Goal: Information Seeking & Learning: Find contact information

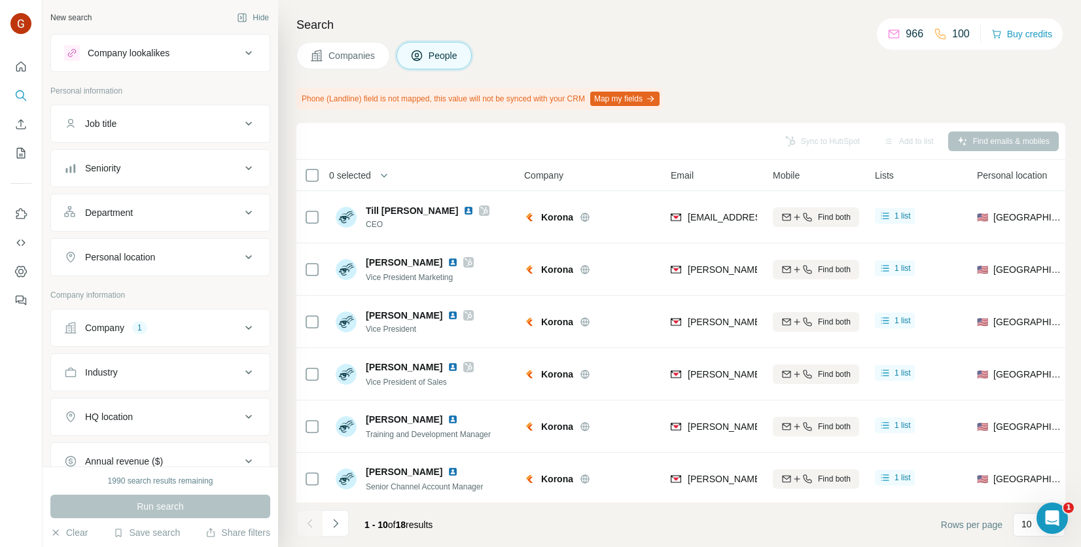
click at [340, 64] on button "Companies" at bounding box center [344, 55] width 94 height 27
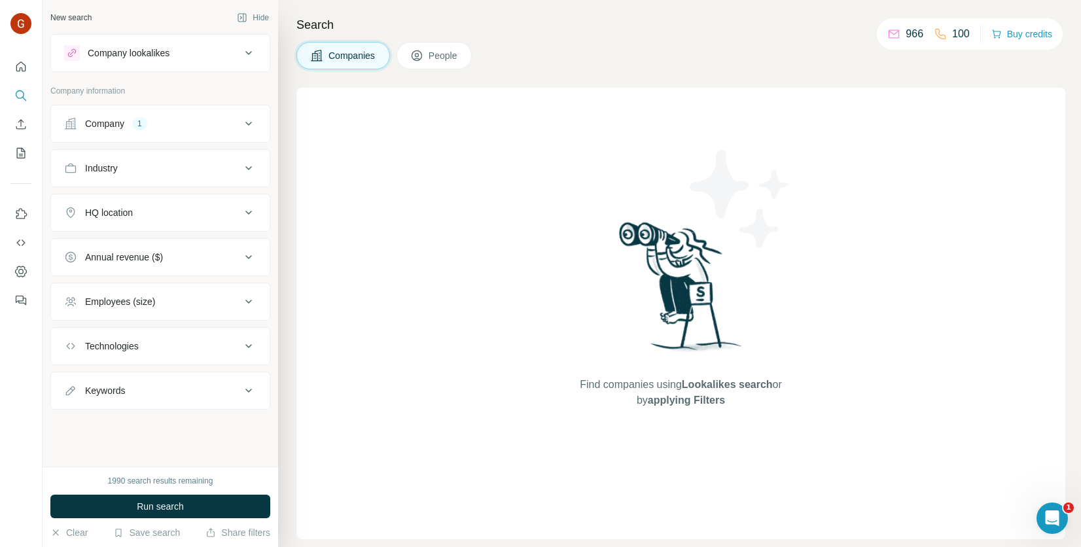
click at [226, 130] on button "Company 1" at bounding box center [160, 123] width 219 height 31
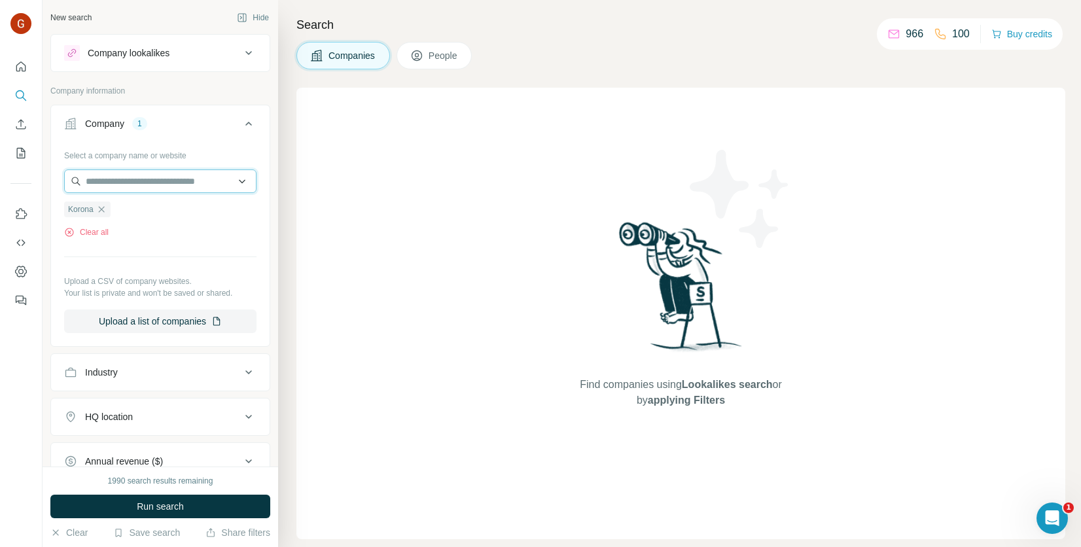
click at [143, 177] on input "text" at bounding box center [160, 182] width 192 height 24
click at [131, 238] on div "Select a company name or website Korona Clear all Upload a CSV of company websi…" at bounding box center [160, 239] width 192 height 189
click at [101, 207] on icon "button" at bounding box center [101, 209] width 10 height 10
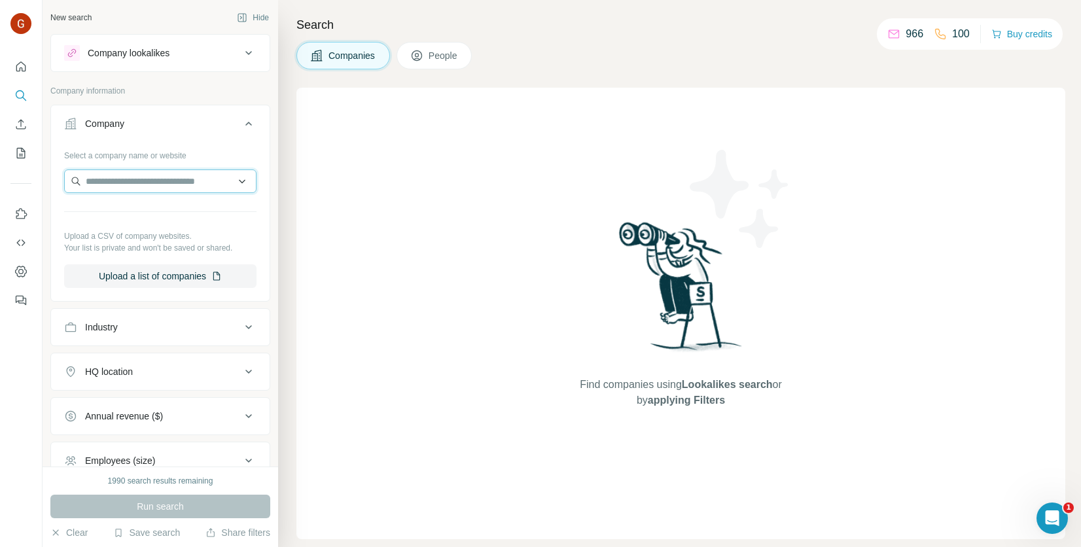
click at [135, 185] on input "text" at bounding box center [160, 182] width 192 height 24
paste input "**********"
type input "**********"
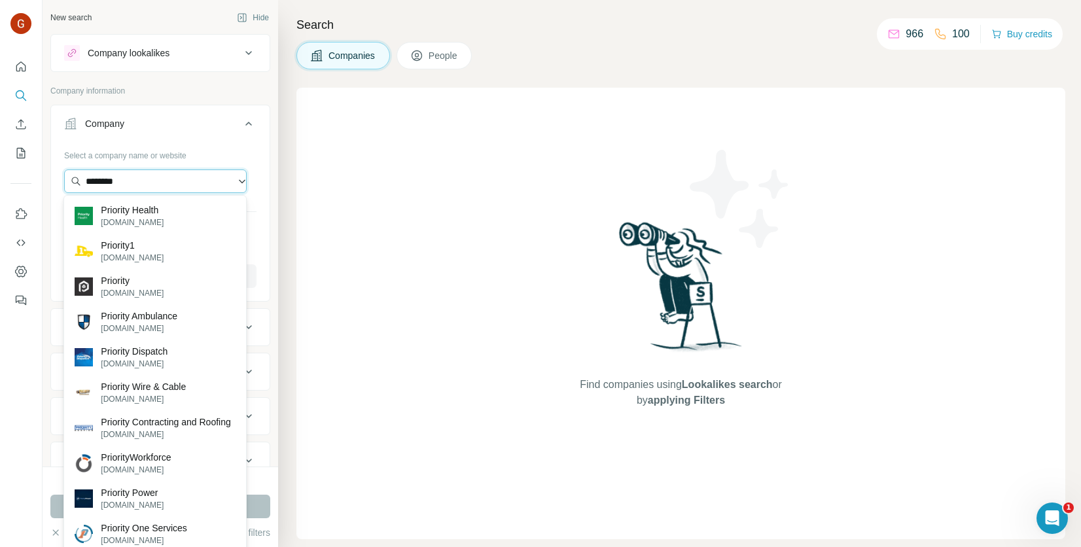
click at [137, 183] on input "********" at bounding box center [155, 182] width 183 height 24
click at [234, 174] on input "********" at bounding box center [155, 182] width 183 height 24
click at [230, 179] on input "********" at bounding box center [155, 182] width 183 height 24
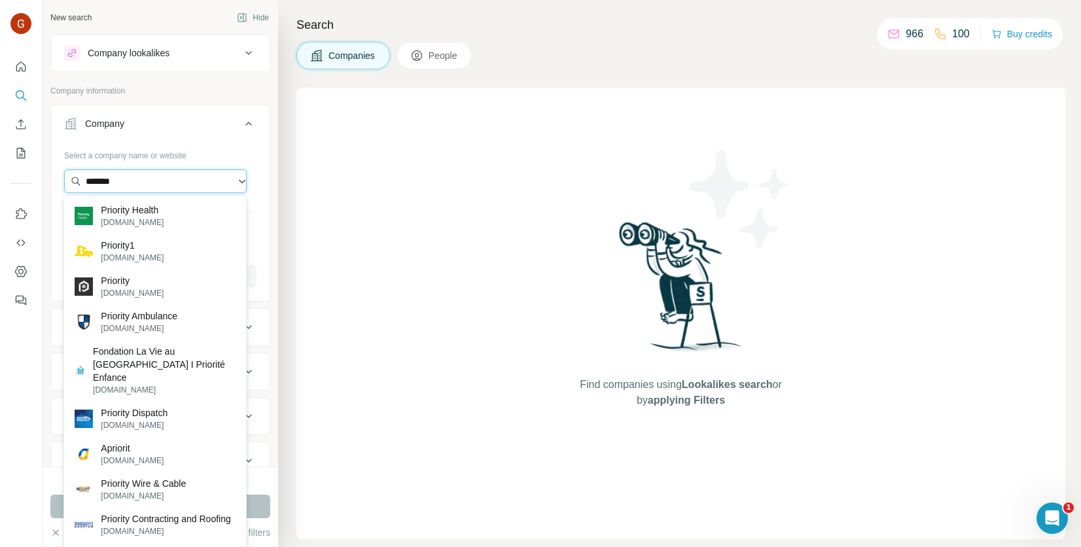
paste input "**********"
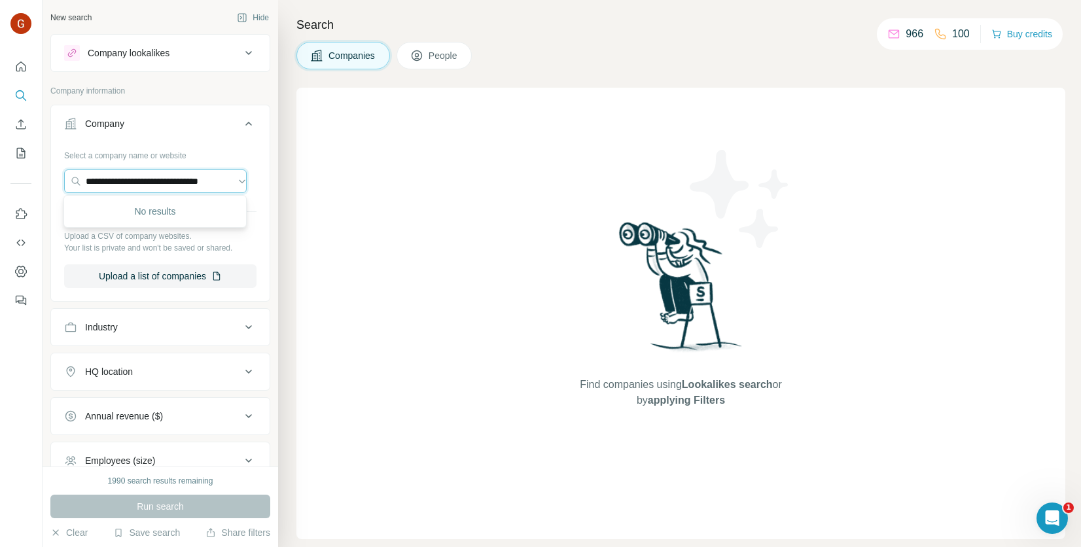
drag, startPoint x: 98, startPoint y: 177, endPoint x: 39, endPoint y: 189, distance: 59.4
click at [39, 189] on div "**********" at bounding box center [540, 273] width 1081 height 547
click at [215, 181] on input "**********" at bounding box center [155, 182] width 183 height 24
type input "**********"
click at [194, 256] on div "Select a company name or website Upload a CSV of company websites. Your list is…" at bounding box center [160, 216] width 192 height 143
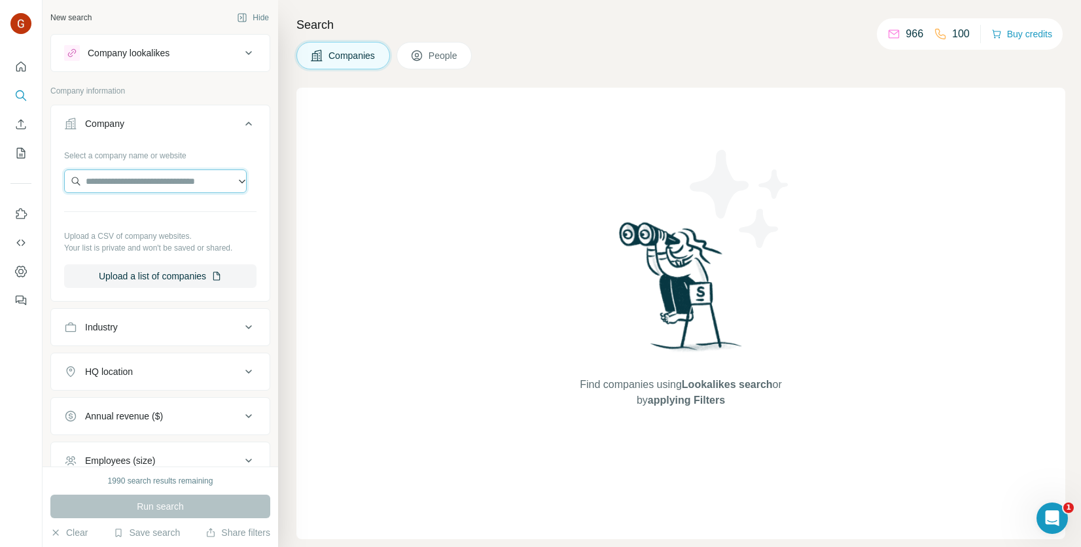
click at [135, 181] on input "text" at bounding box center [155, 182] width 183 height 24
paste input "**********"
paste input "text"
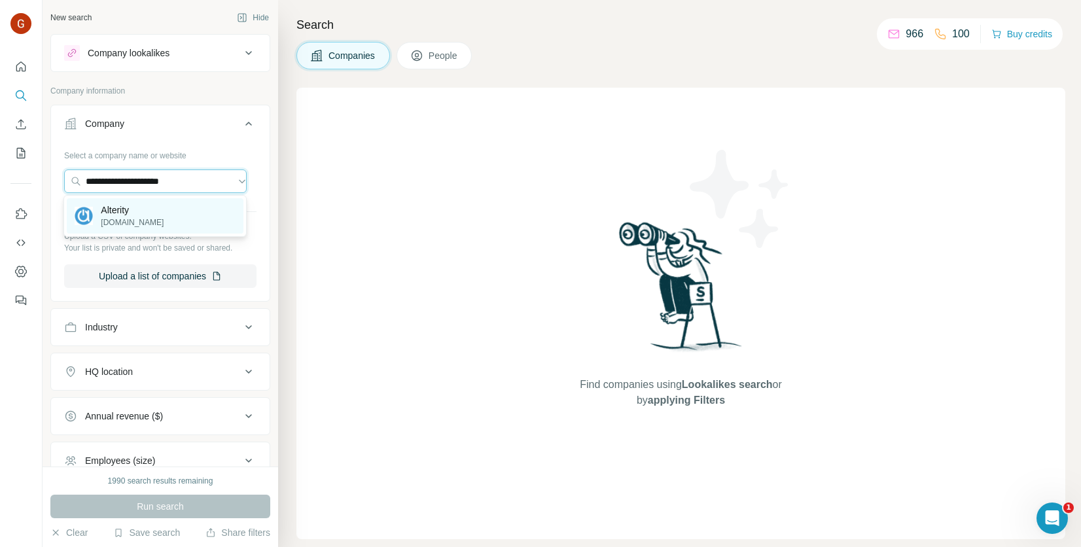
type input "**********"
click at [134, 220] on p "[DOMAIN_NAME]" at bounding box center [132, 223] width 63 height 12
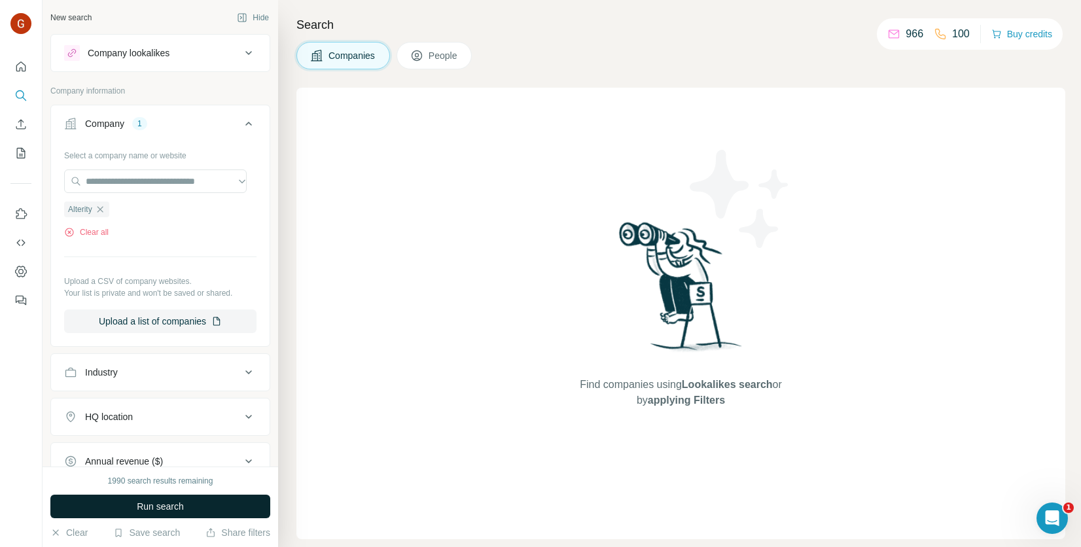
click at [177, 504] on span "Run search" at bounding box center [160, 506] width 47 height 13
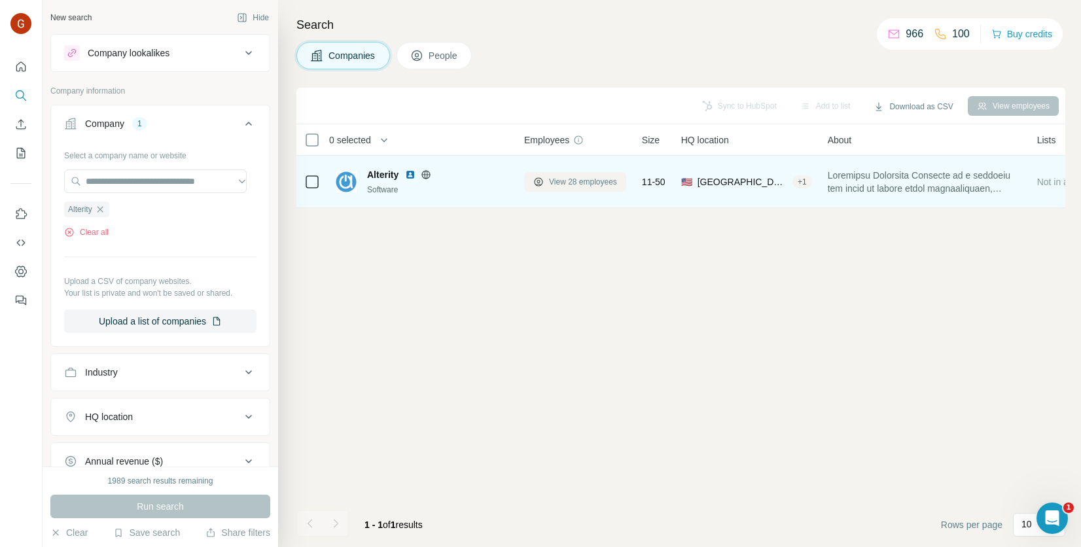
click at [598, 177] on span "View 28 employees" at bounding box center [583, 182] width 68 height 12
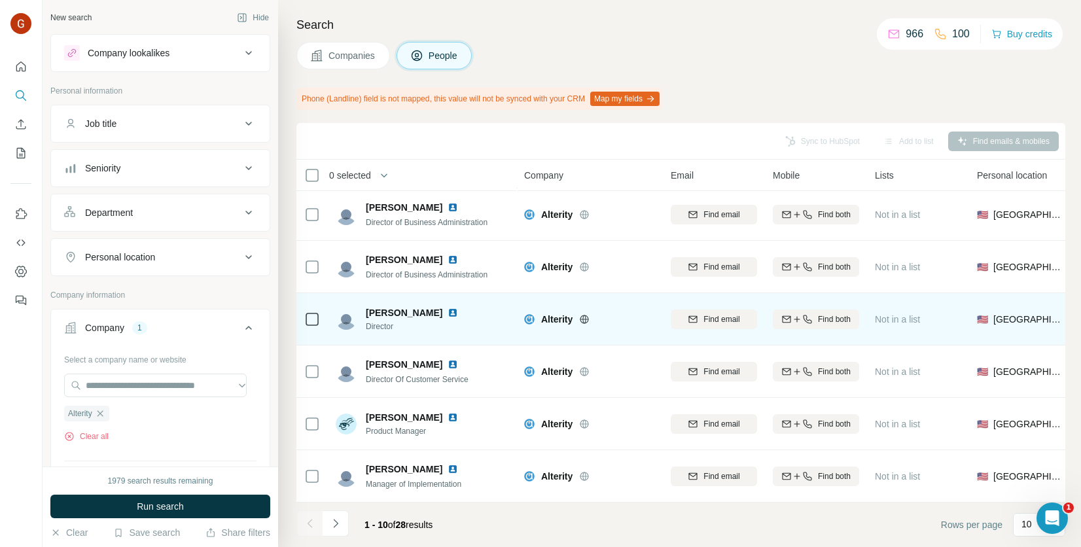
scroll to position [218, 0]
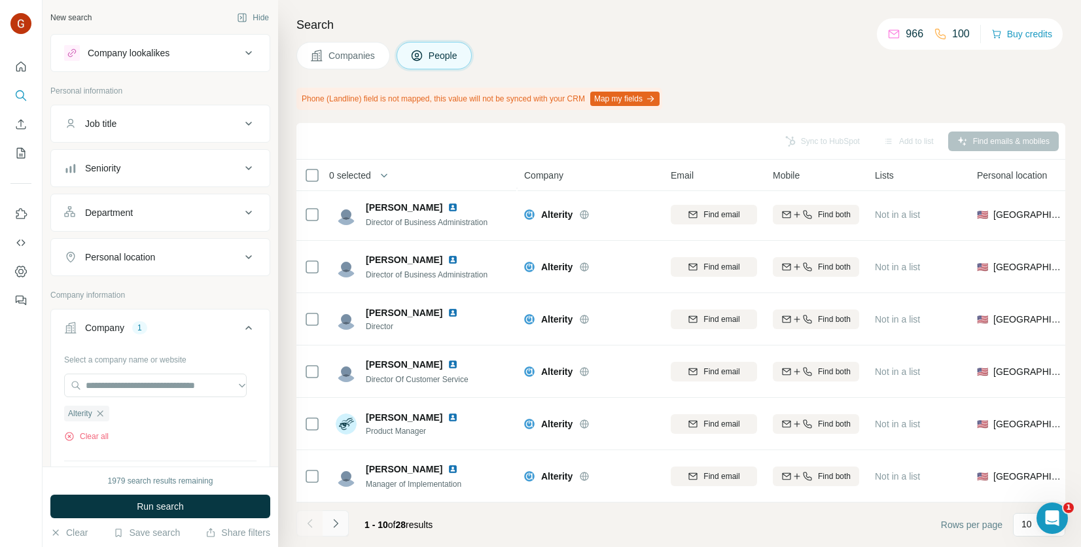
click at [338, 523] on icon "Navigate to next page" at bounding box center [335, 523] width 13 height 13
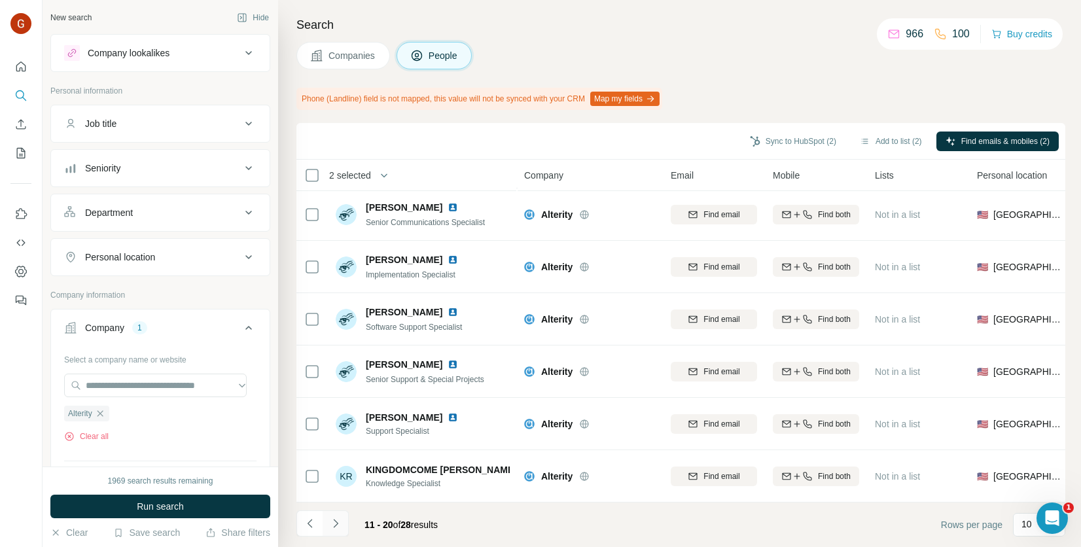
click at [342, 526] on button "Navigate to next page" at bounding box center [336, 524] width 26 height 26
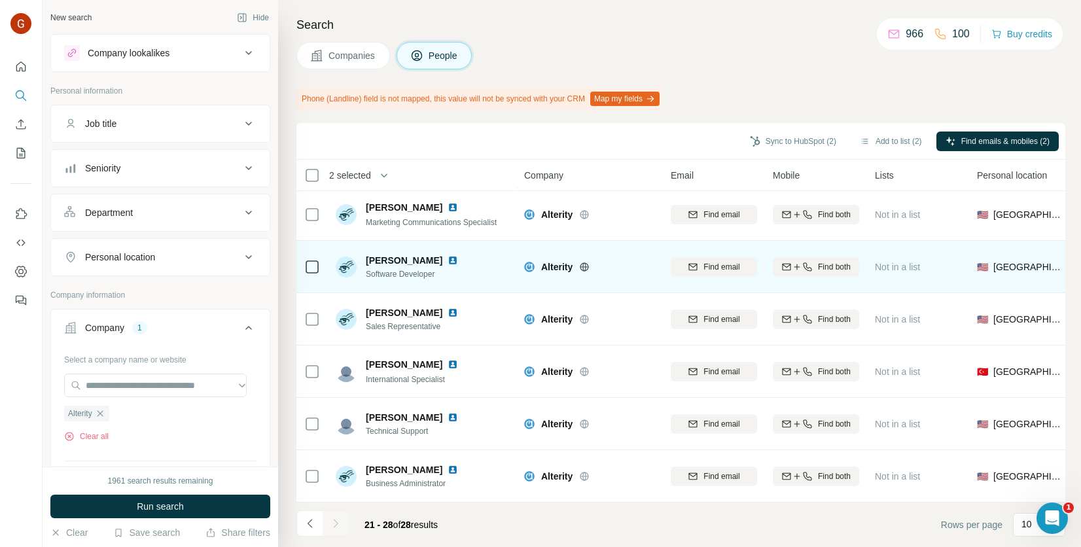
scroll to position [113, 0]
click at [700, 268] on button "Find email" at bounding box center [714, 267] width 86 height 20
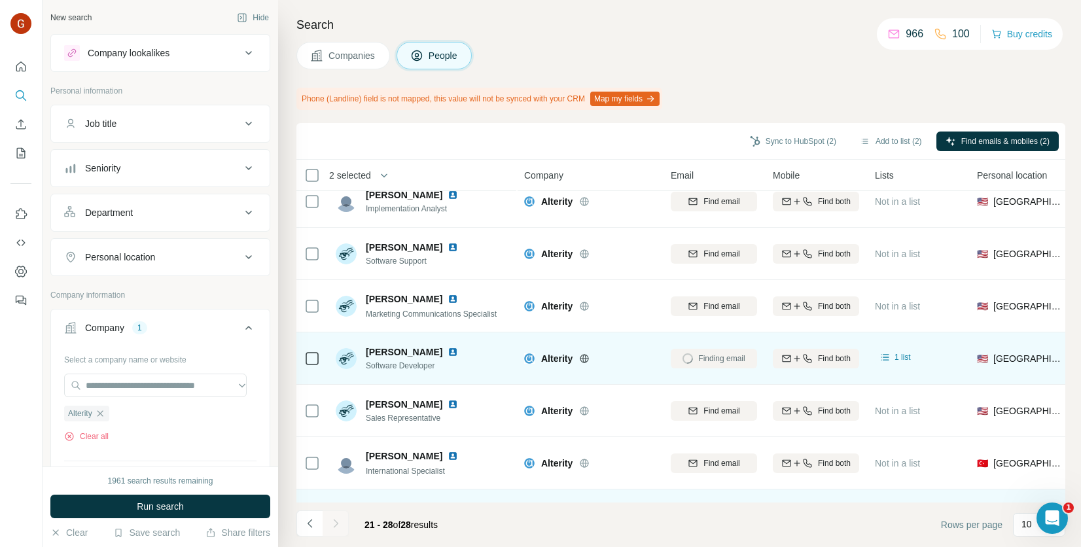
scroll to position [0, 0]
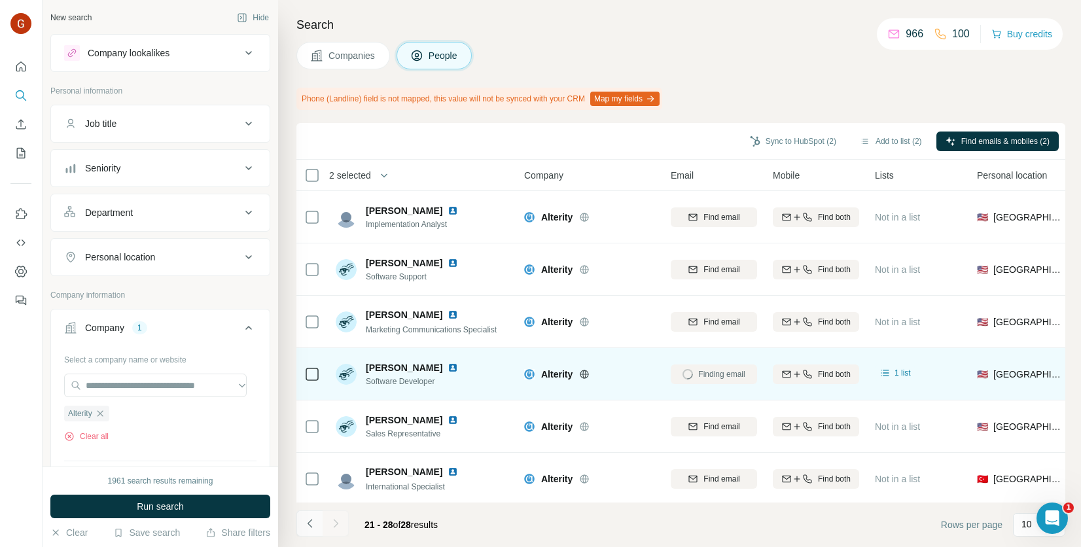
click at [310, 523] on icon "Navigate to previous page" at bounding box center [310, 523] width 13 height 13
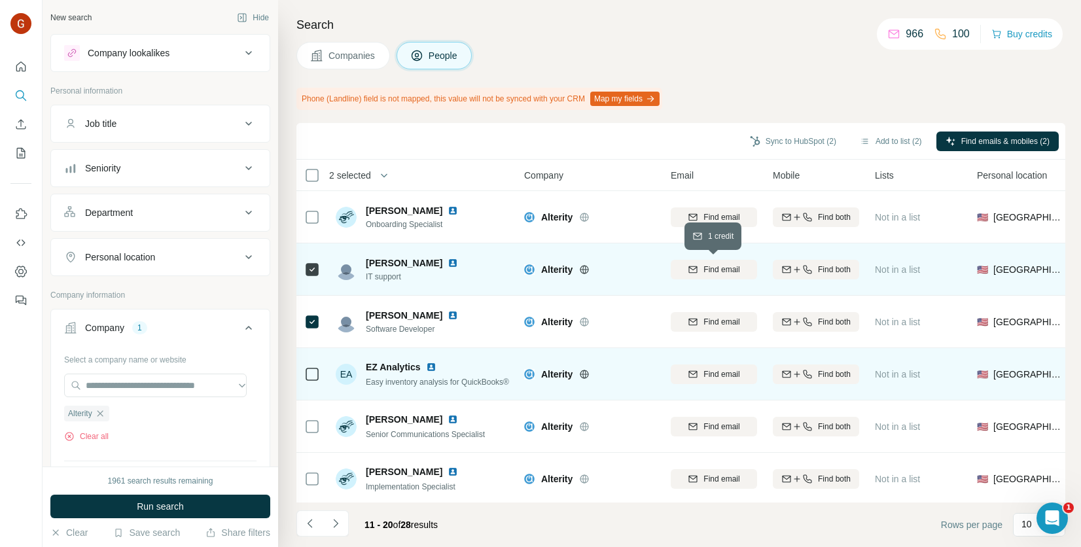
click at [715, 270] on span "Find email" at bounding box center [722, 270] width 36 height 12
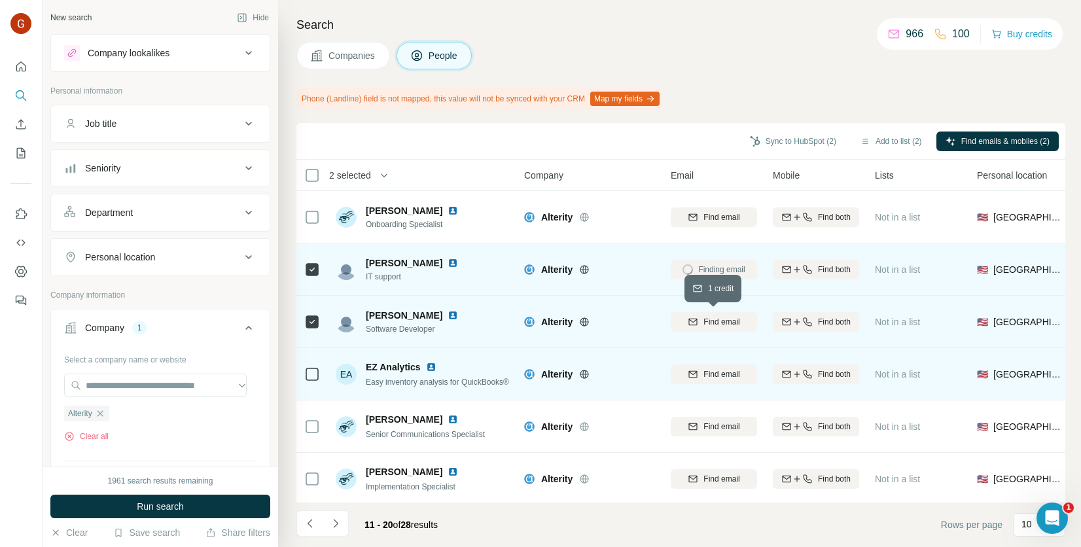
click at [717, 325] on span "Find email" at bounding box center [722, 322] width 36 height 12
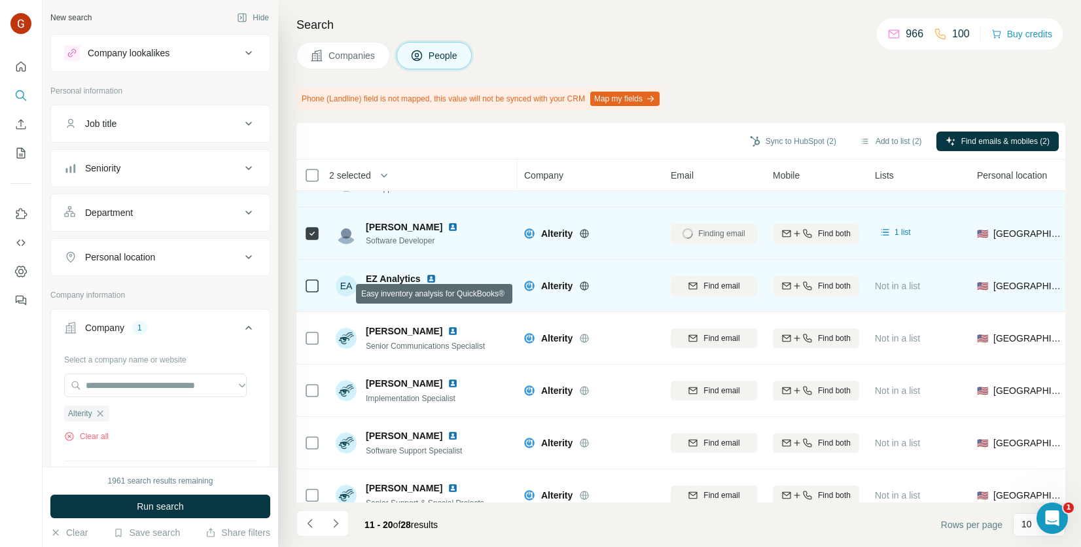
scroll to position [131, 0]
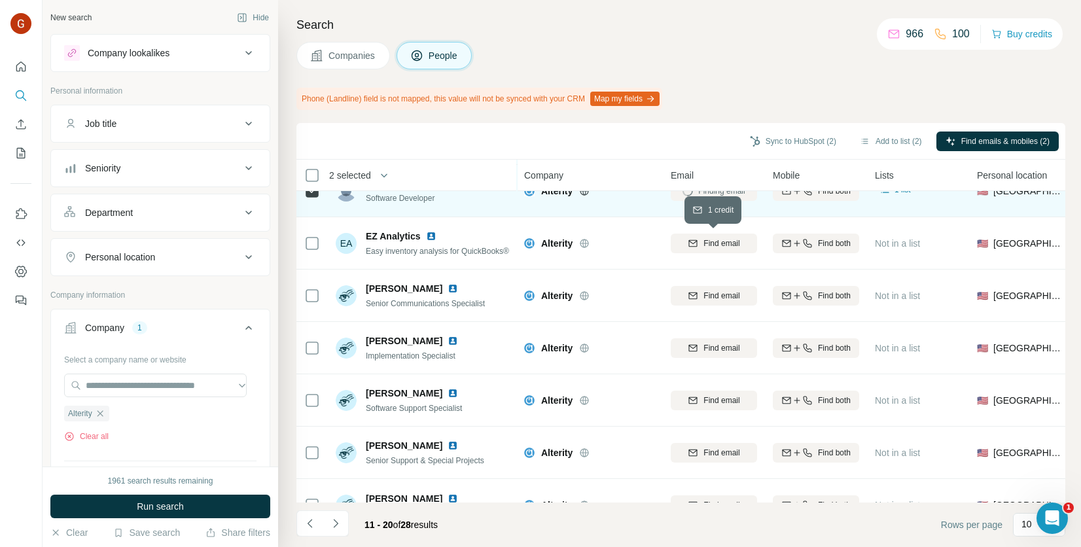
click at [730, 251] on button "Find email" at bounding box center [714, 244] width 86 height 20
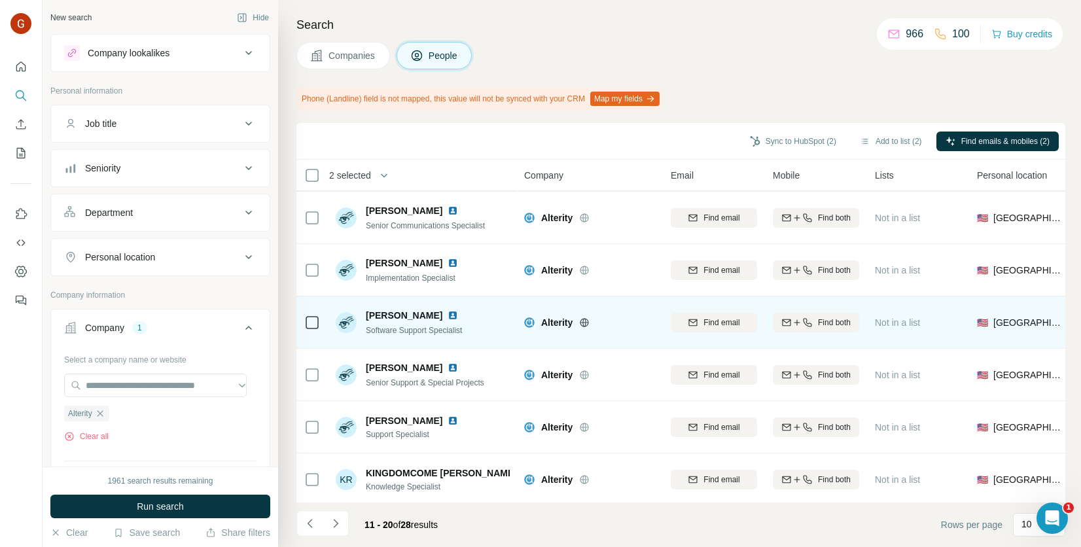
scroll to position [218, 0]
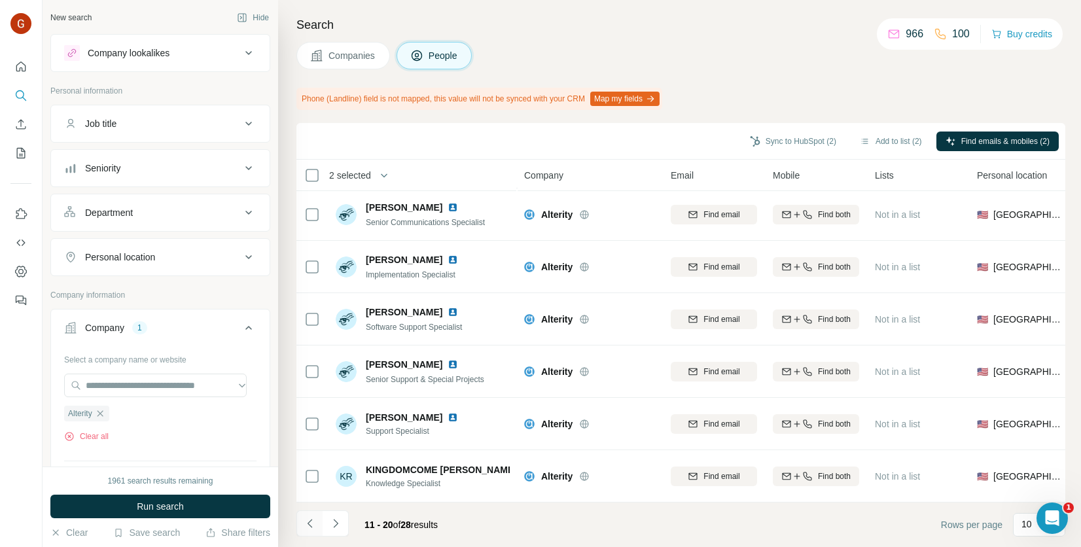
click at [311, 530] on icon "Navigate to previous page" at bounding box center [310, 523] width 13 height 13
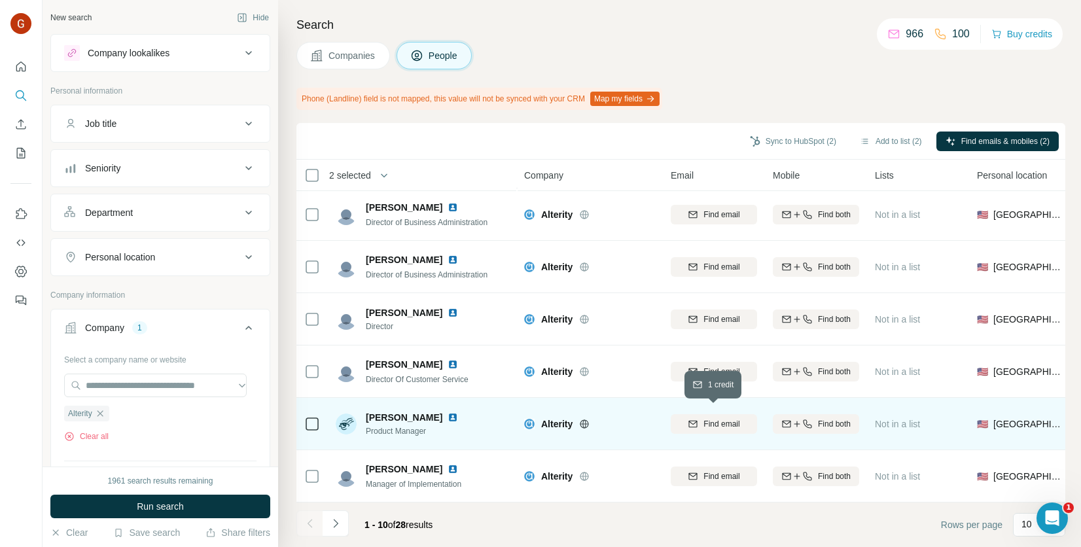
click at [693, 419] on icon "button" at bounding box center [693, 424] width 10 height 10
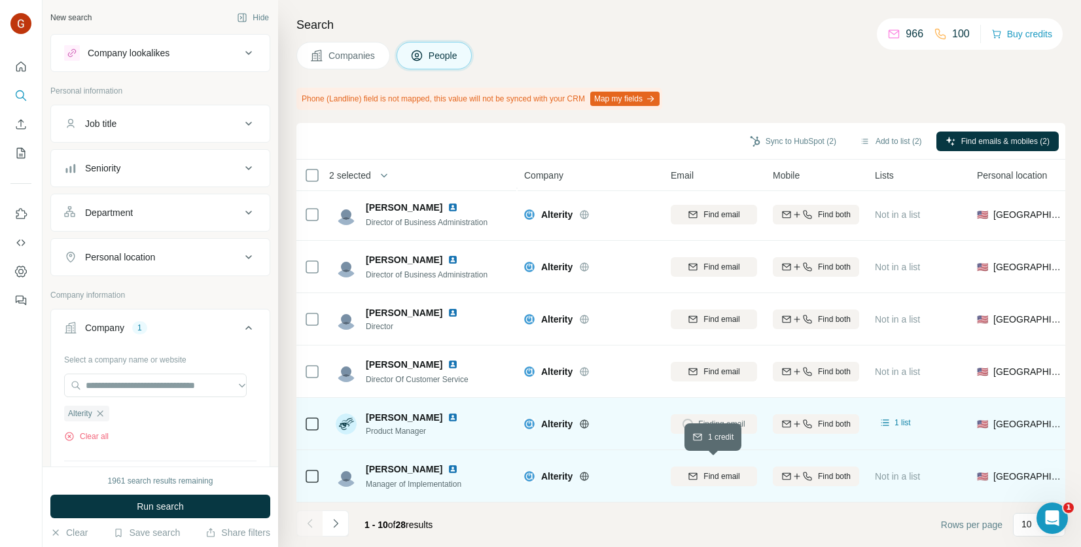
click at [710, 467] on button "Find email" at bounding box center [714, 477] width 86 height 20
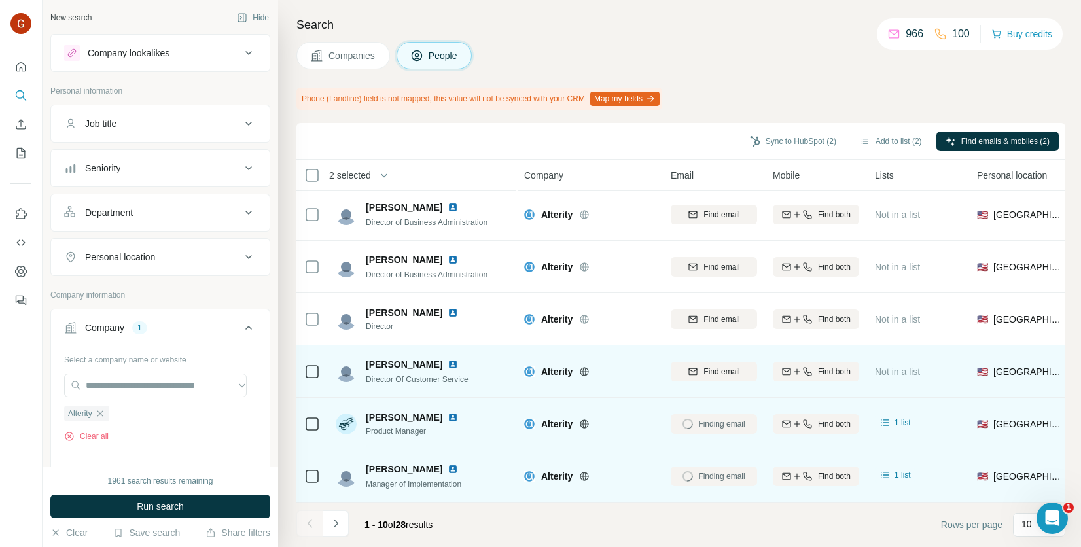
scroll to position [87, 0]
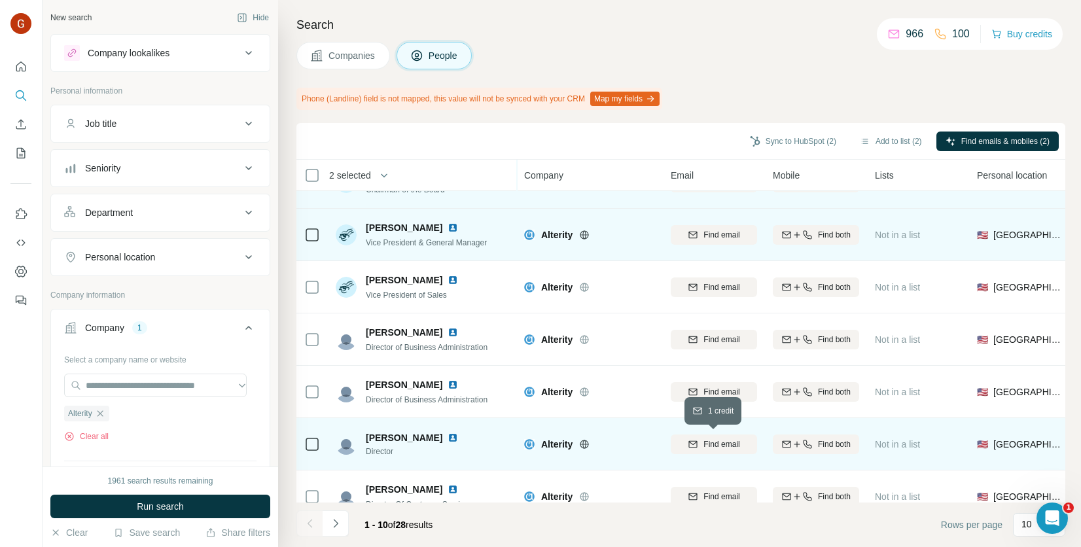
click at [695, 435] on button "Find email" at bounding box center [714, 445] width 86 height 20
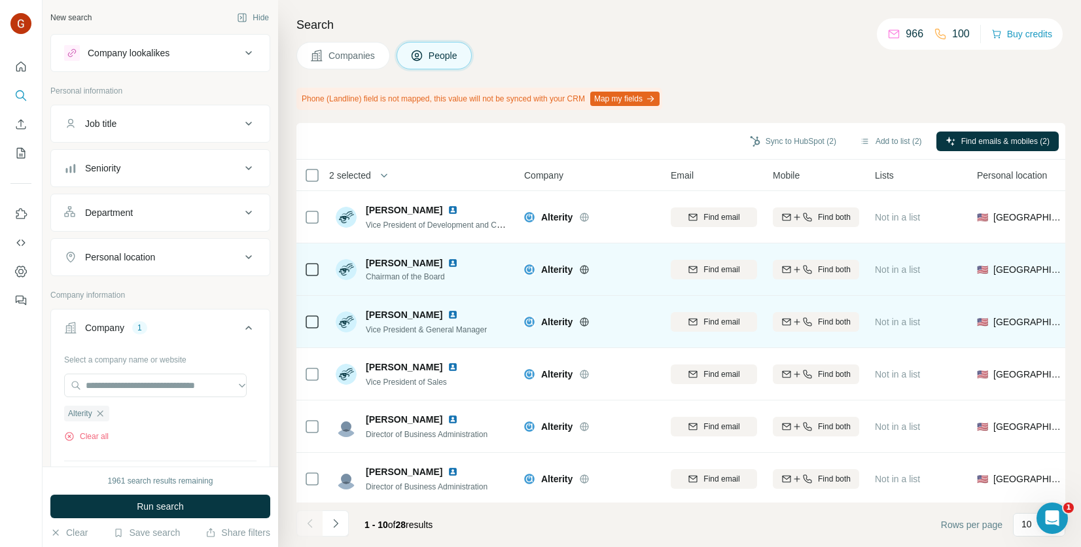
scroll to position [218, 0]
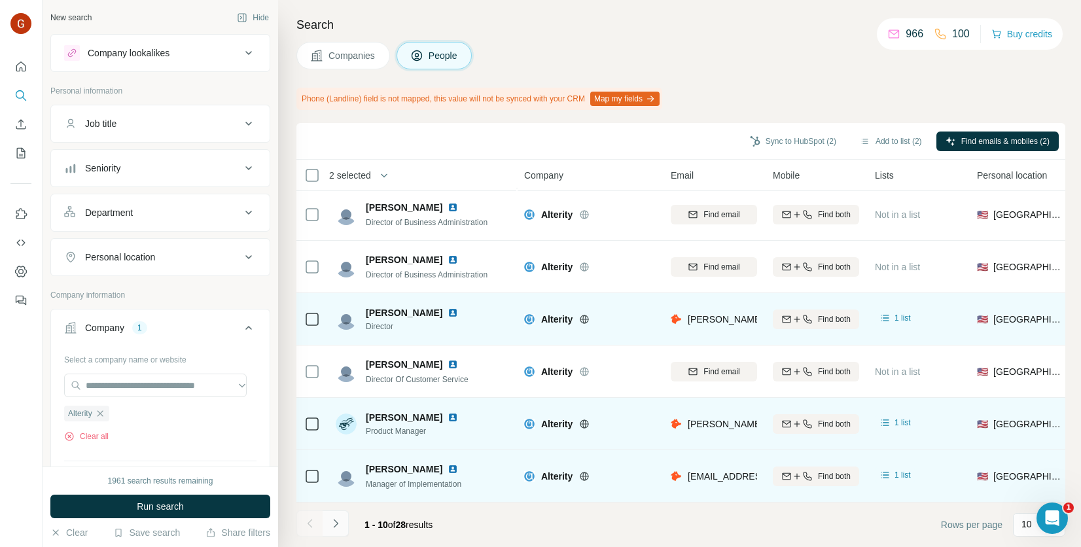
click at [342, 520] on button "Navigate to next page" at bounding box center [336, 524] width 26 height 26
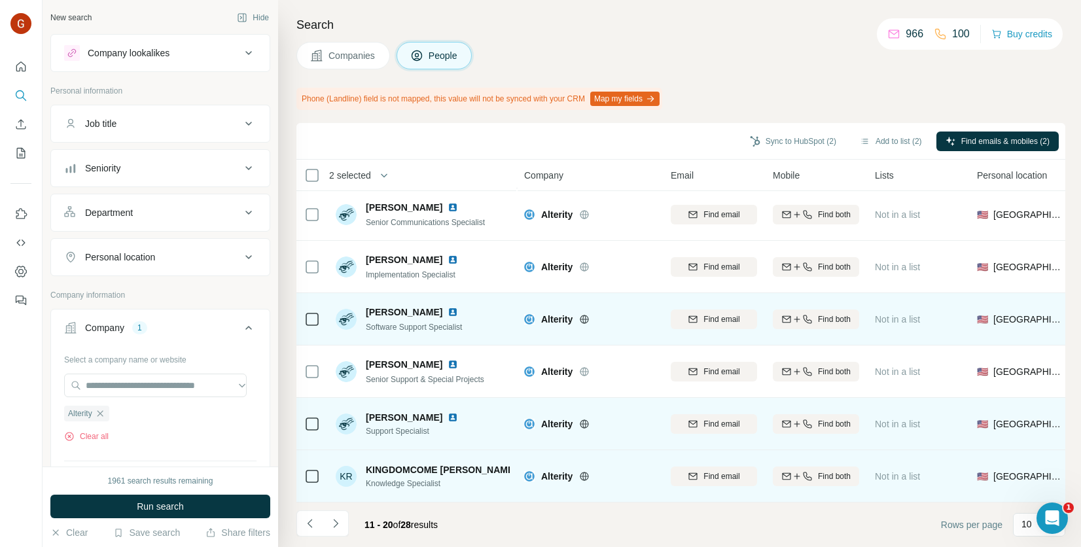
scroll to position [0, 0]
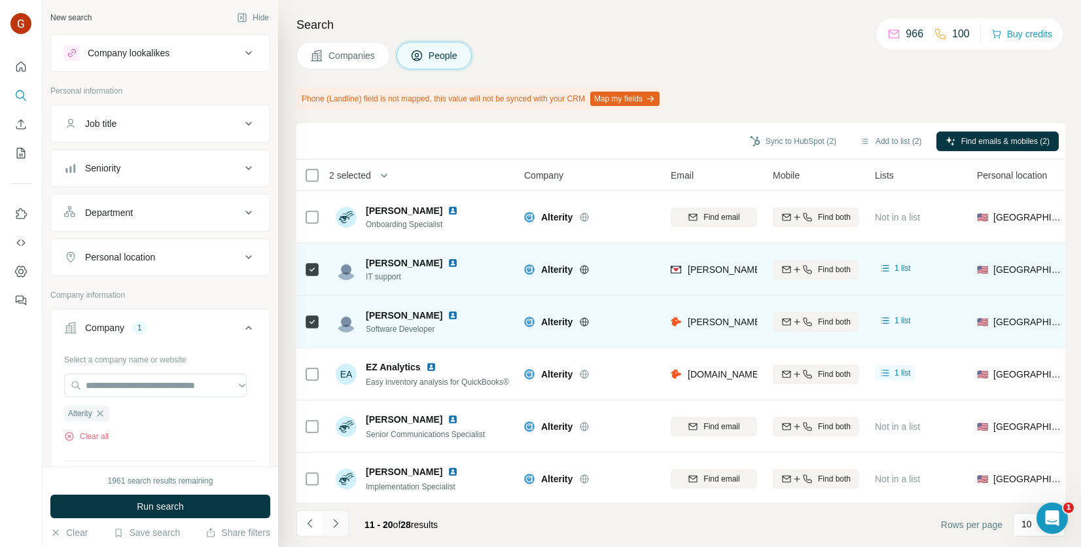
click at [346, 522] on button "Navigate to next page" at bounding box center [336, 524] width 26 height 26
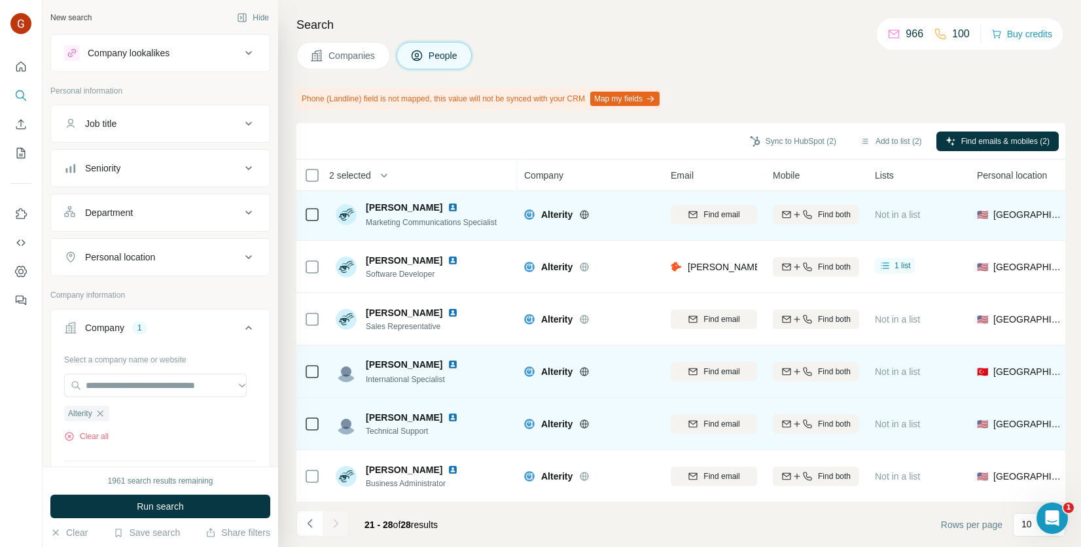
scroll to position [113, 0]
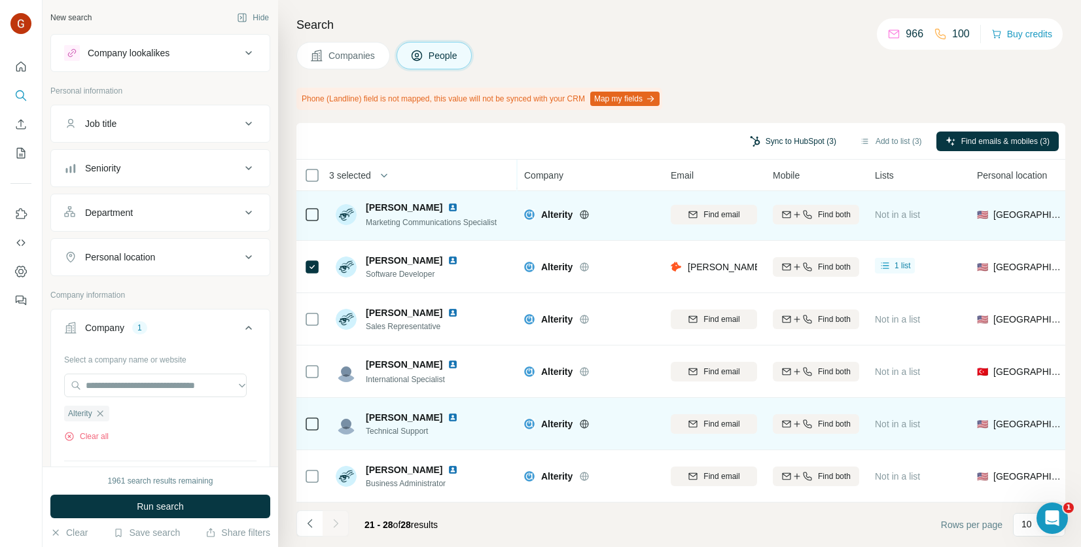
click at [747, 139] on button "Sync to HubSpot (3)" at bounding box center [793, 142] width 105 height 20
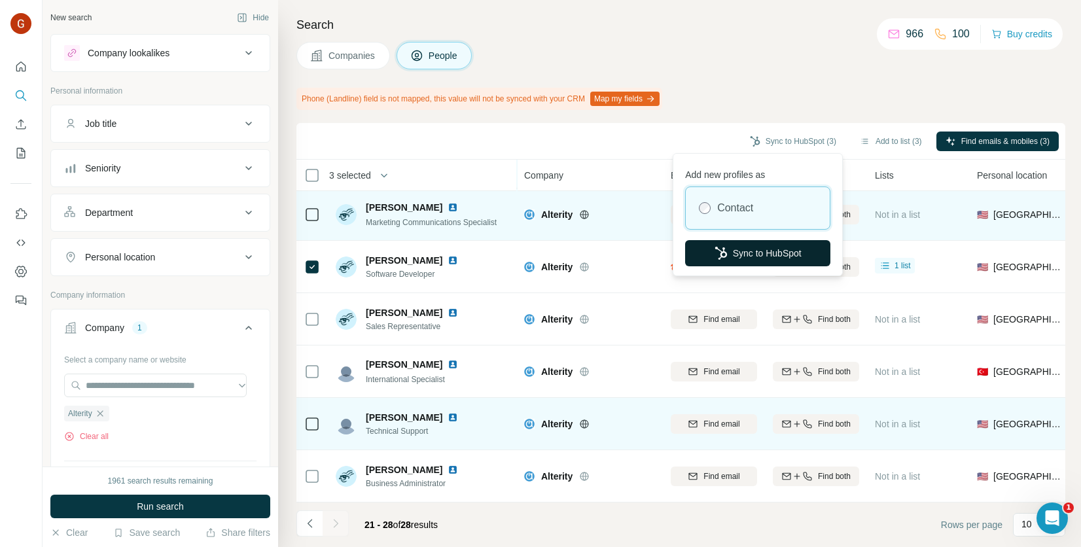
click at [743, 247] on button "Sync to HubSpot" at bounding box center [757, 253] width 145 height 26
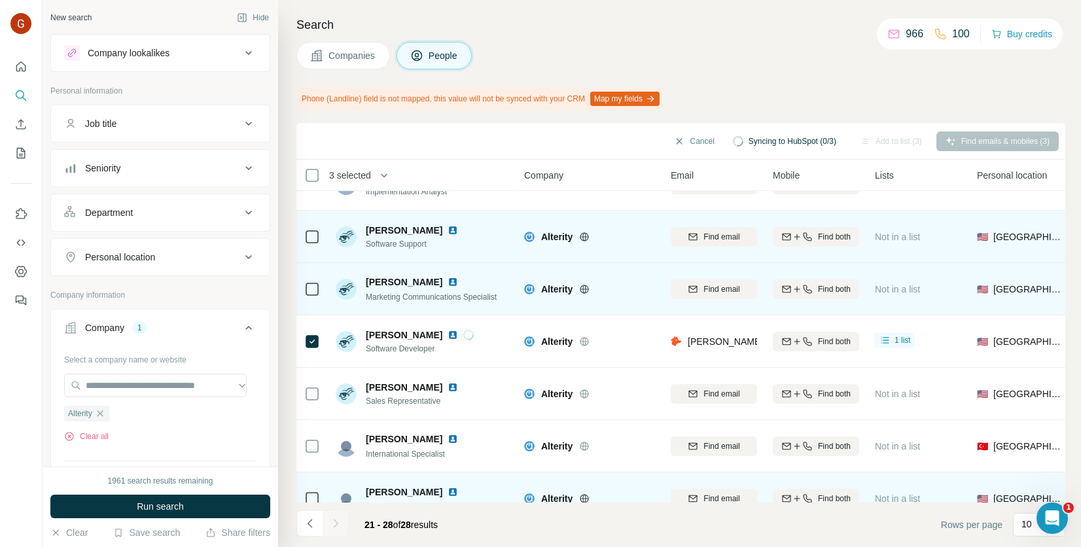
scroll to position [0, 0]
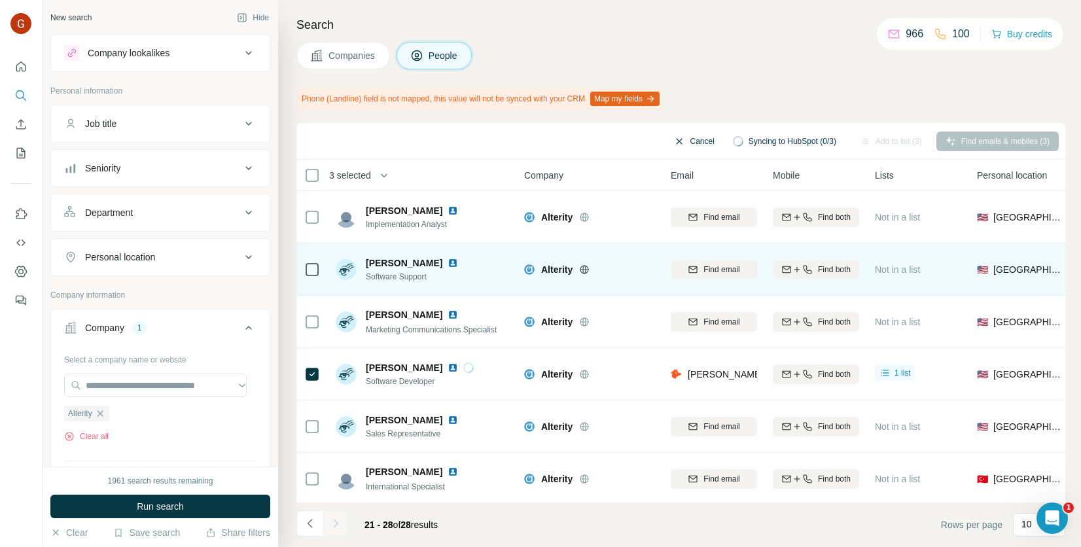
click at [679, 142] on button "Cancel" at bounding box center [694, 142] width 58 height 20
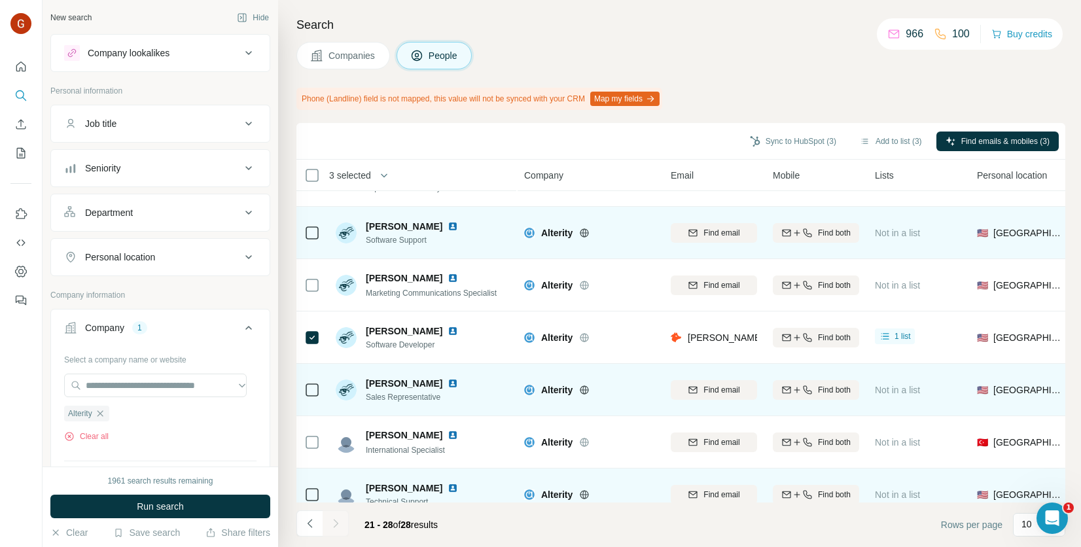
scroll to position [113, 0]
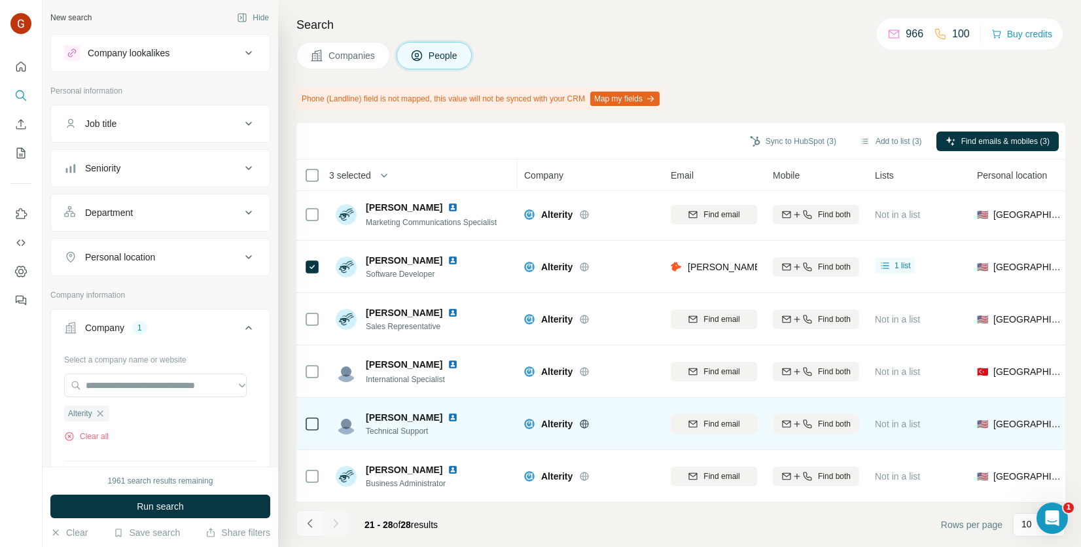
click at [310, 521] on icon "Navigate to previous page" at bounding box center [309, 523] width 5 height 9
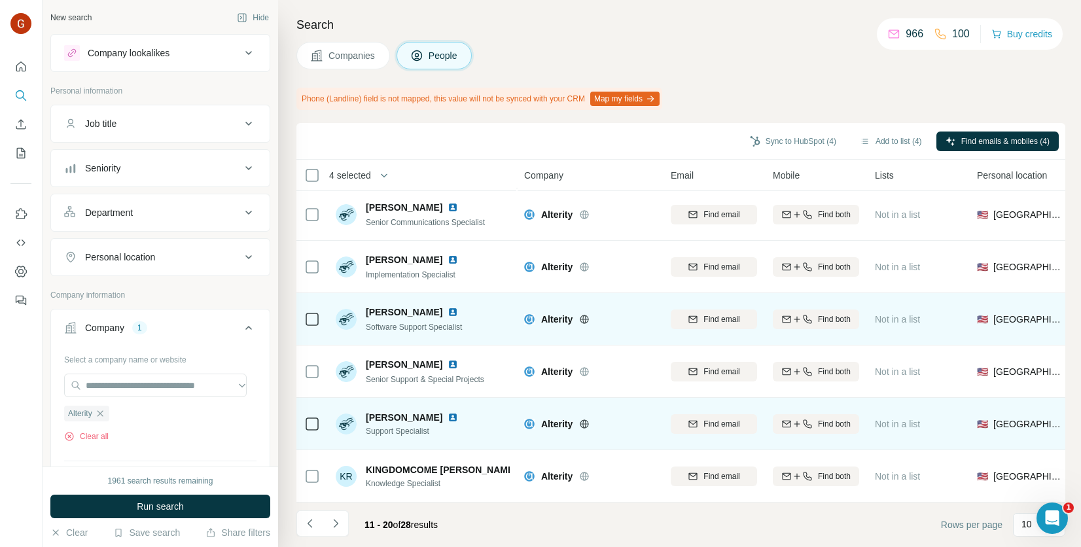
scroll to position [218, 0]
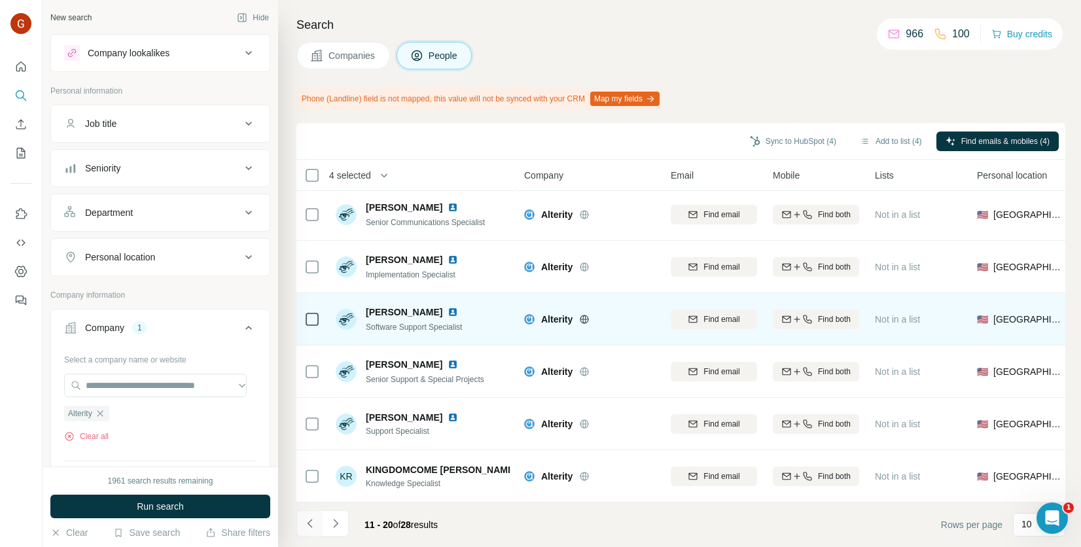
click at [308, 522] on icon "Navigate to previous page" at bounding box center [310, 523] width 13 height 13
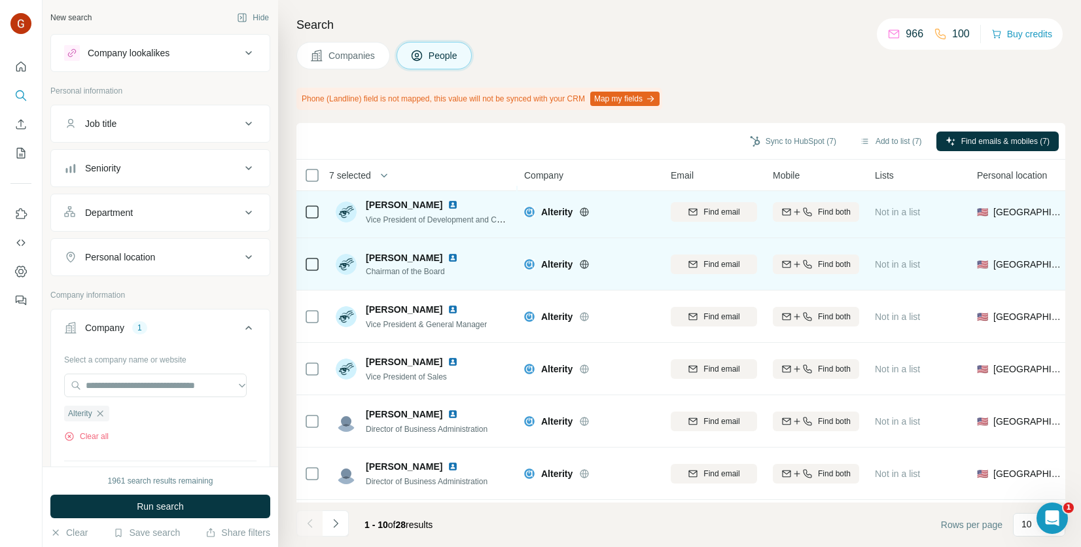
scroll to position [0, 0]
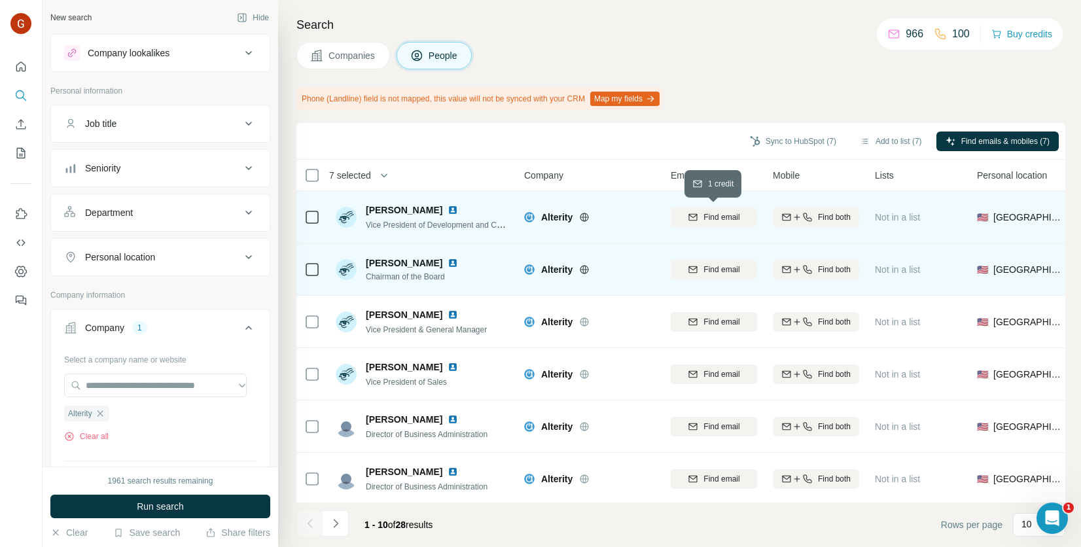
click at [705, 218] on span "Find email" at bounding box center [722, 217] width 36 height 12
click at [708, 273] on span "Find email" at bounding box center [722, 270] width 36 height 12
click at [713, 321] on span "Find email" at bounding box center [722, 322] width 36 height 12
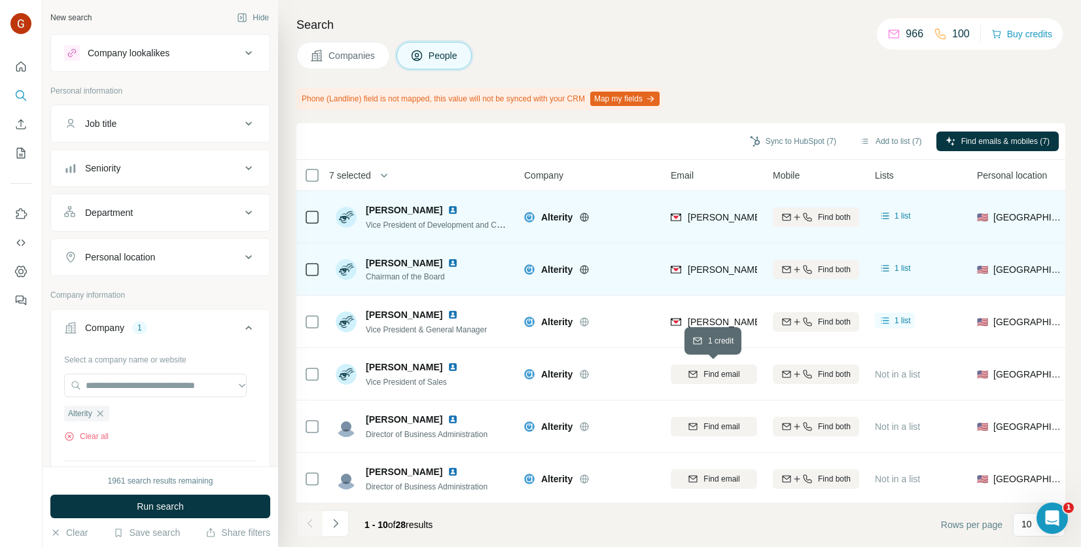
click at [709, 376] on span "Find email" at bounding box center [722, 375] width 36 height 12
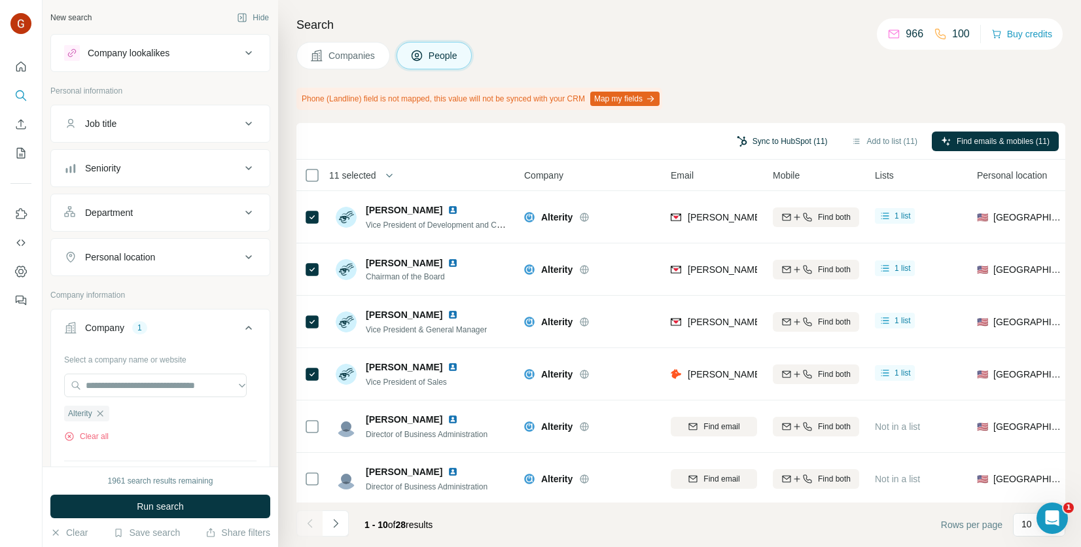
click at [763, 141] on button "Sync to HubSpot (11)" at bounding box center [782, 142] width 109 height 20
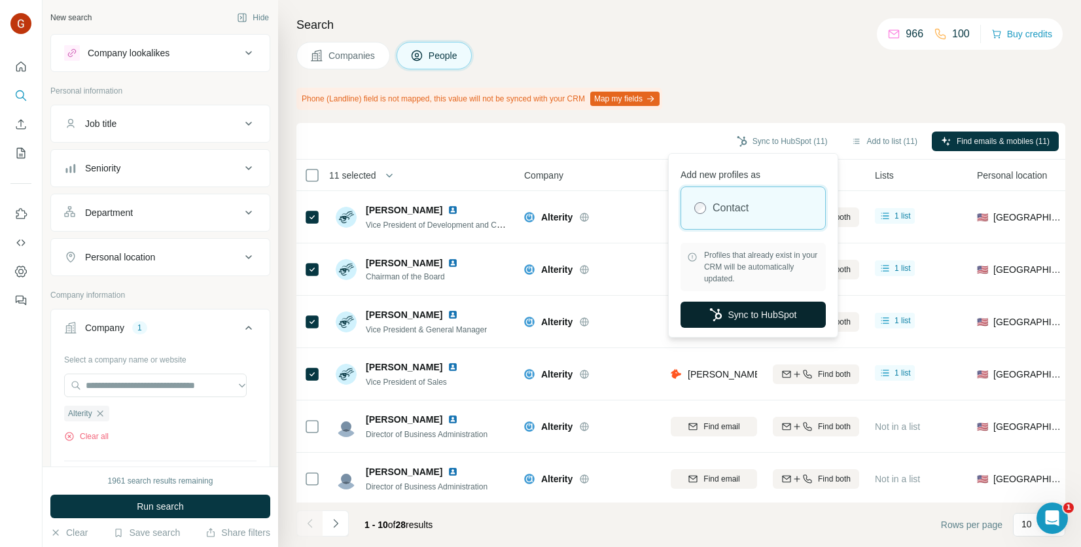
click at [740, 316] on button "Sync to HubSpot" at bounding box center [753, 315] width 145 height 26
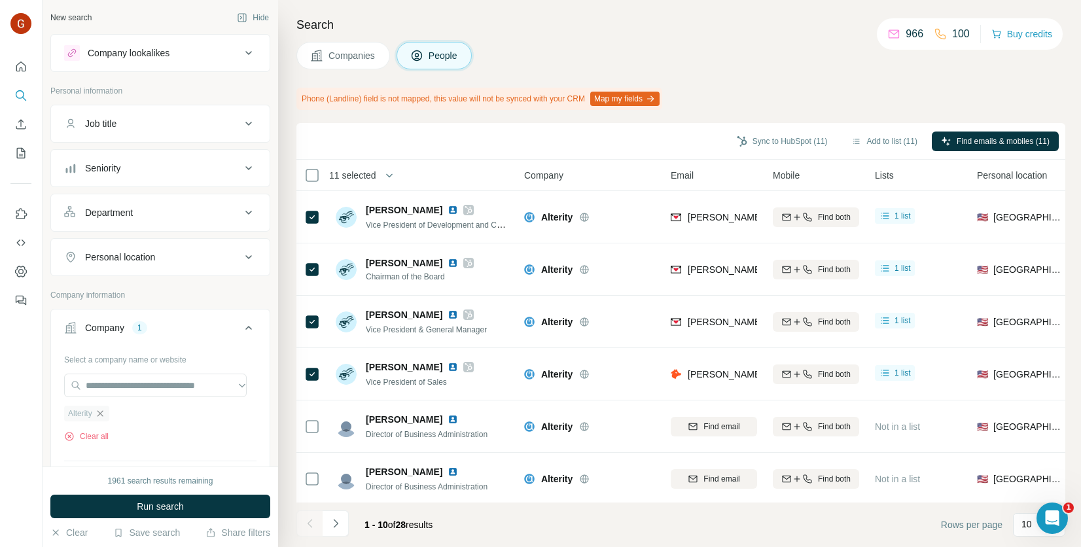
click at [101, 411] on icon "button" at bounding box center [100, 413] width 6 height 6
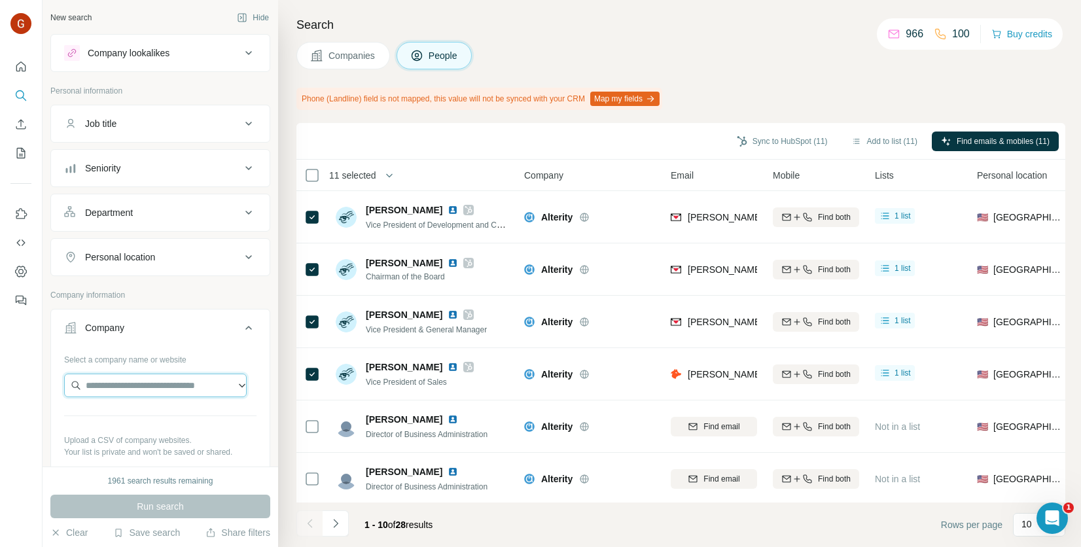
click at [125, 376] on input "text" at bounding box center [155, 386] width 183 height 24
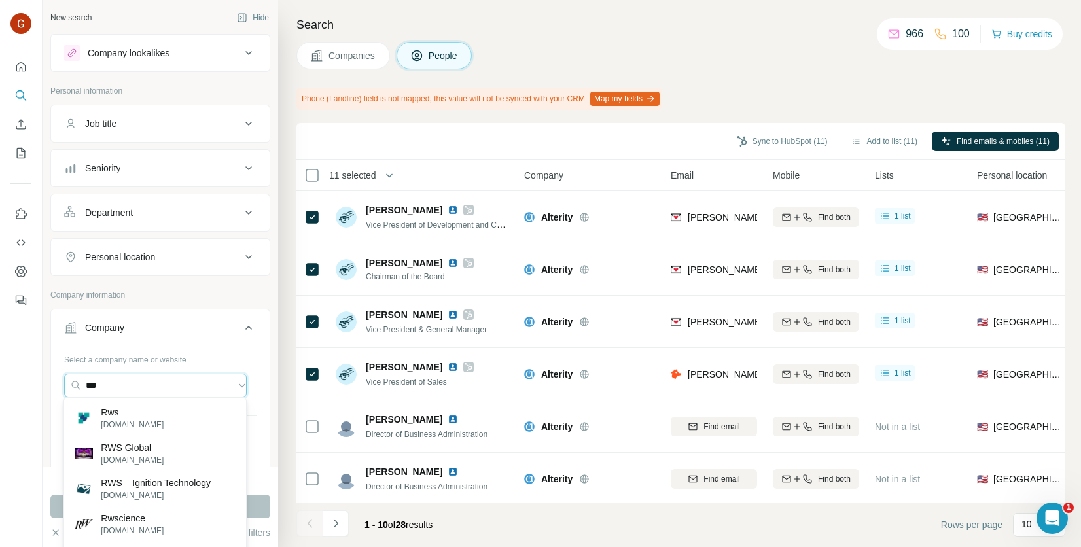
paste input "**********"
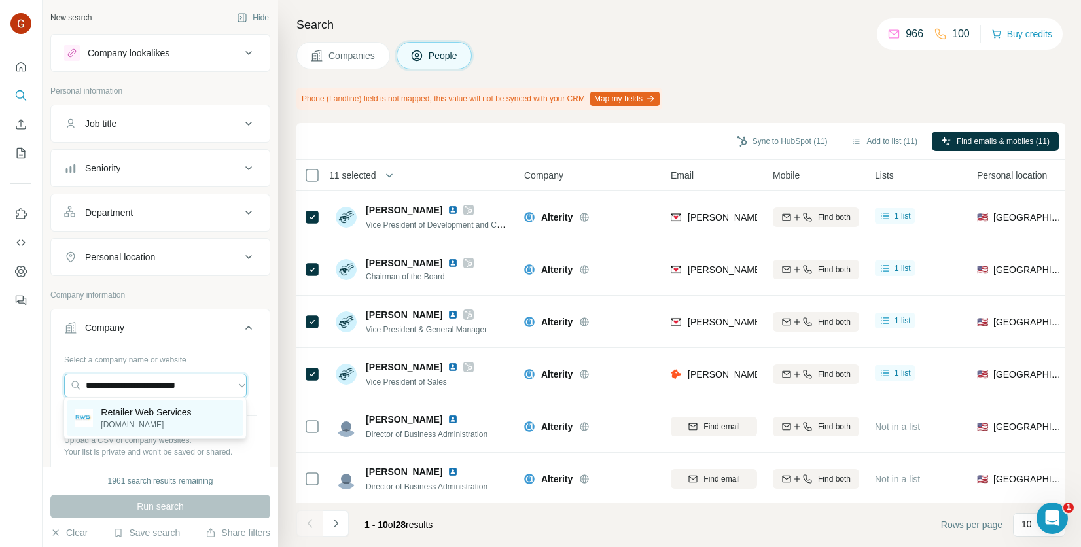
type input "**********"
click at [190, 422] on p "[DOMAIN_NAME]" at bounding box center [146, 425] width 90 height 12
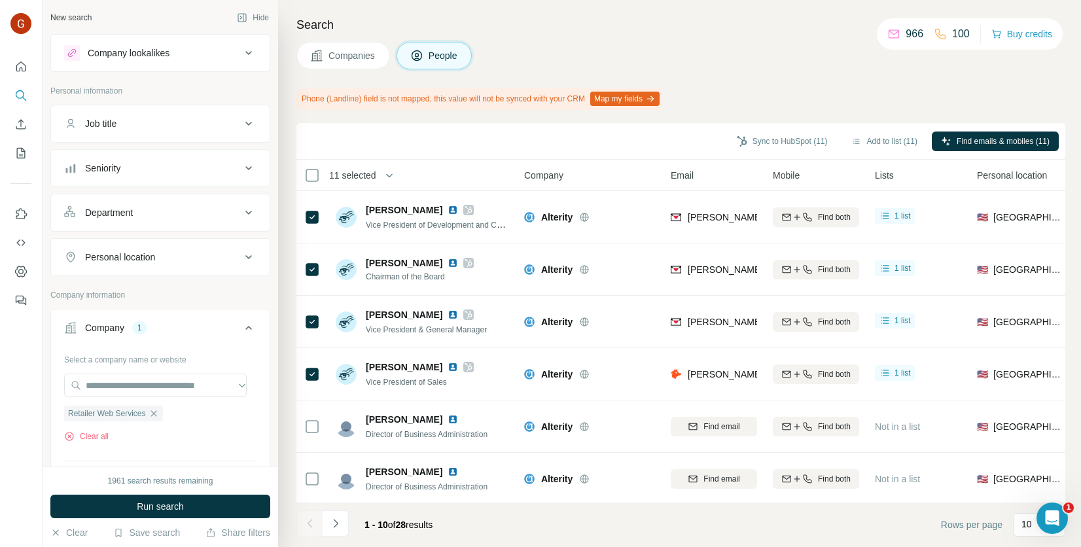
click at [176, 494] on div "1961 search results remaining Run search Clear Save search Share filters" at bounding box center [161, 507] width 236 height 81
click at [181, 503] on span "Run search" at bounding box center [160, 506] width 47 height 13
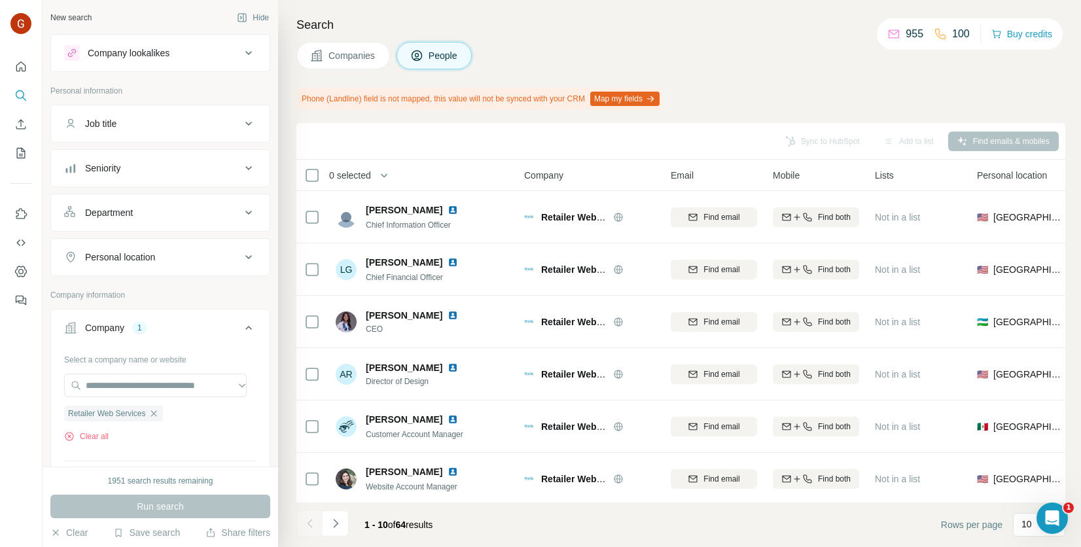
click at [367, 58] on span "Companies" at bounding box center [353, 55] width 48 height 13
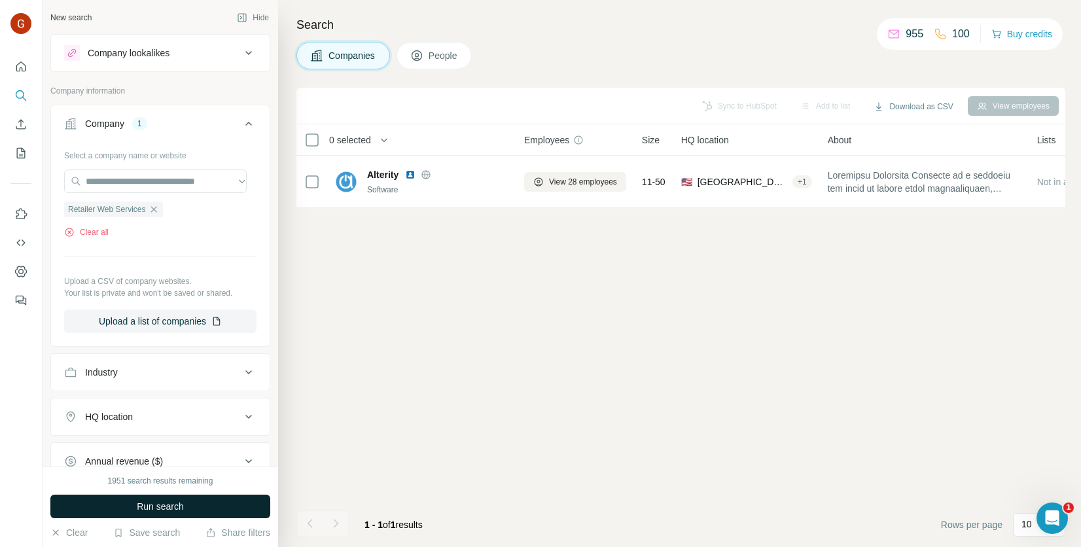
click at [143, 499] on button "Run search" at bounding box center [160, 507] width 220 height 24
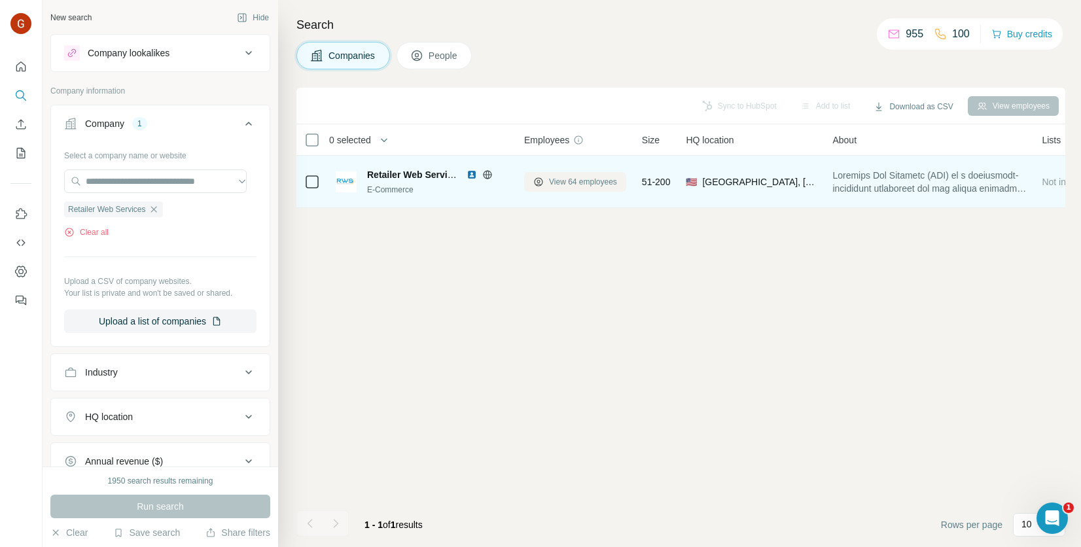
click at [552, 172] on button "View 64 employees" at bounding box center [575, 182] width 102 height 20
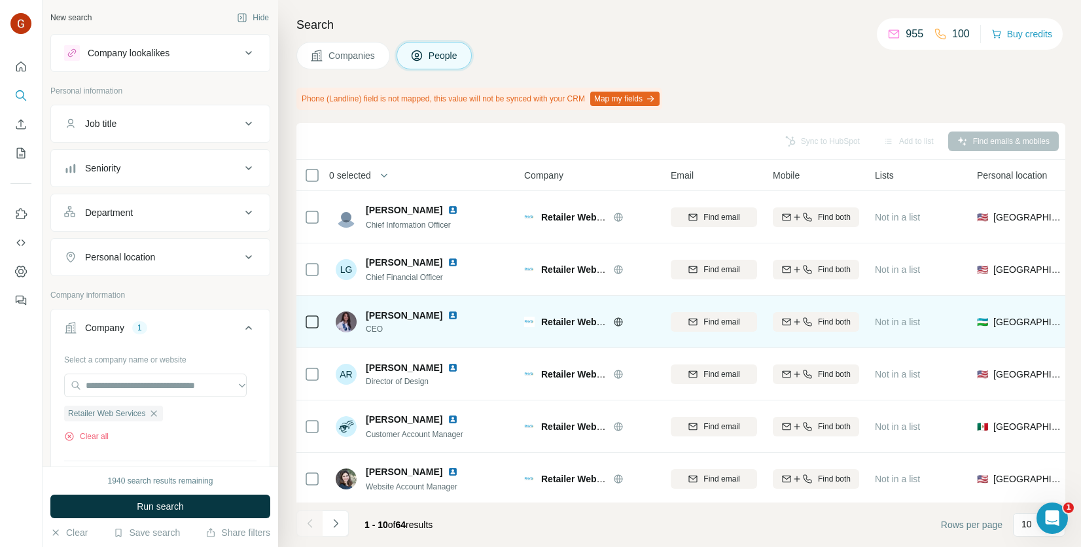
click at [458, 310] on img at bounding box center [453, 315] width 10 height 10
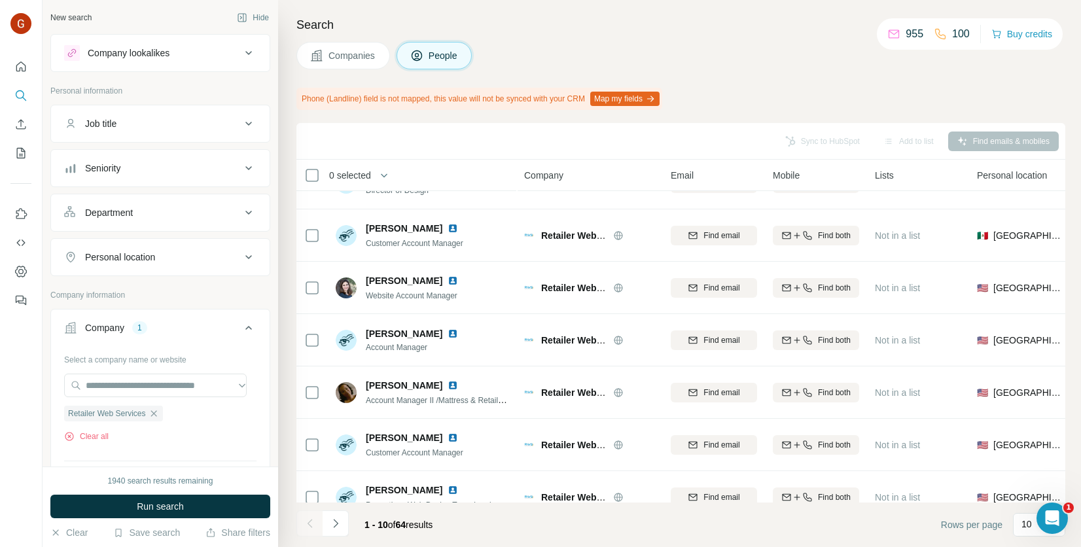
scroll to position [196, 0]
